Goal: Information Seeking & Learning: Learn about a topic

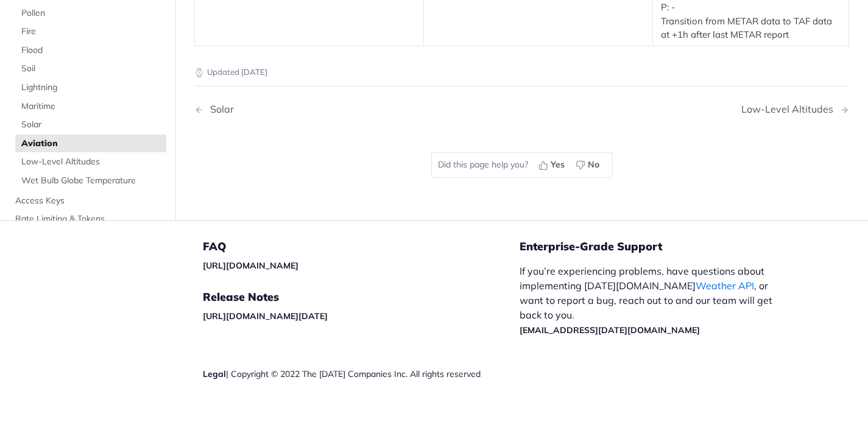
scroll to position [2687, 0]
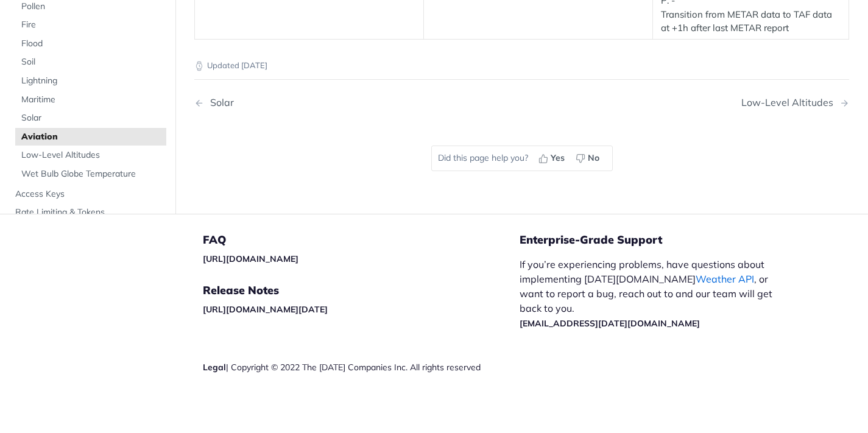
click at [695, 277] on link "Weather API" at bounding box center [724, 279] width 58 height 12
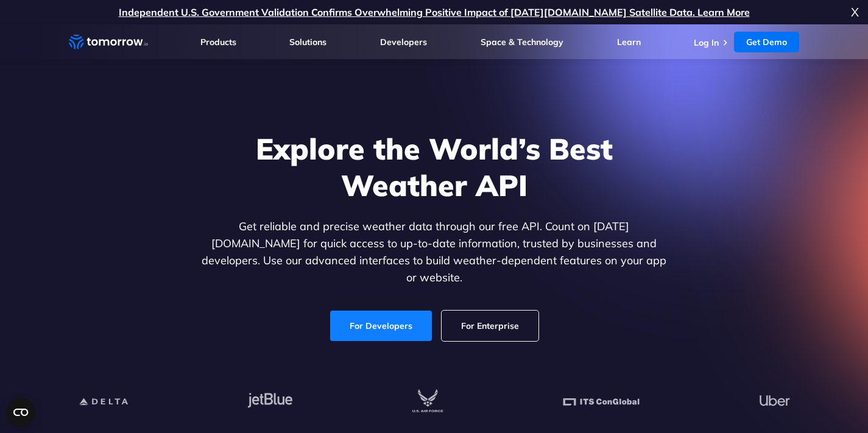
click at [382, 315] on link "For Developers" at bounding box center [381, 326] width 102 height 30
